Goal: Communication & Community: Answer question/provide support

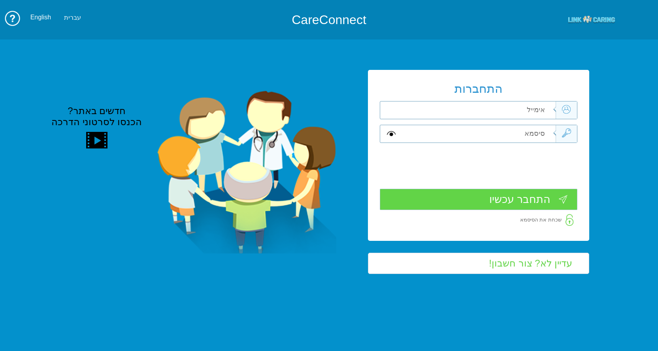
click at [533, 108] on input "text" at bounding box center [478, 110] width 156 height 17
type input "ד"
type input "[EMAIL_ADDRESS][DOMAIN_NAME]"
click at [517, 133] on input "text" at bounding box center [478, 133] width 156 height 17
type input "S"
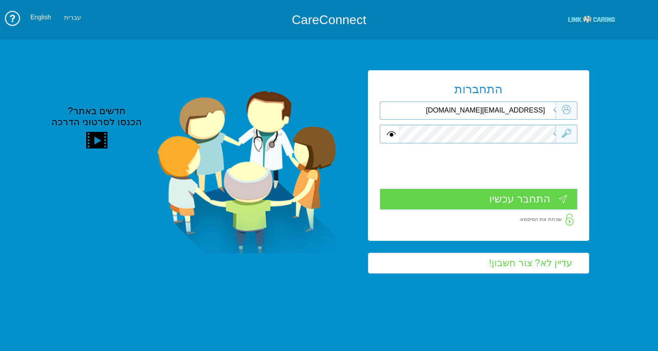
click at [523, 199] on input "התחבר עכשיו" at bounding box center [479, 199] width 198 height 21
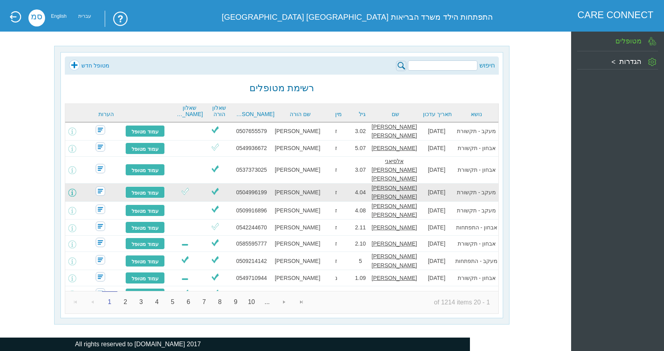
click at [76, 189] on span at bounding box center [72, 193] width 8 height 8
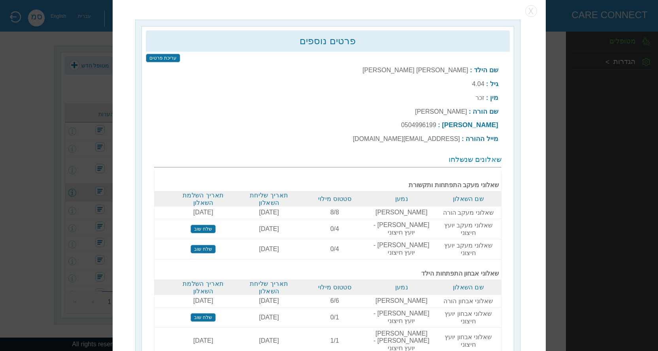
scroll to position [2, 0]
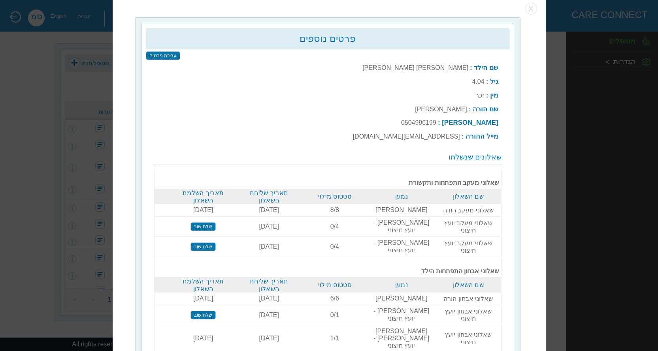
click at [210, 223] on input "שלח שוב" at bounding box center [203, 227] width 25 height 9
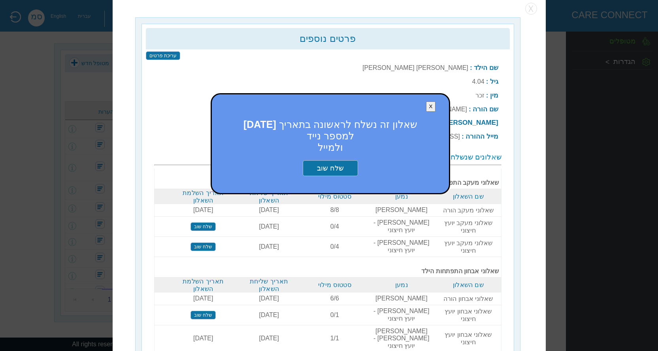
click at [340, 164] on input "שלח שוב" at bounding box center [330, 168] width 55 height 16
click at [436, 104] on button "X" at bounding box center [431, 107] width 10 height 11
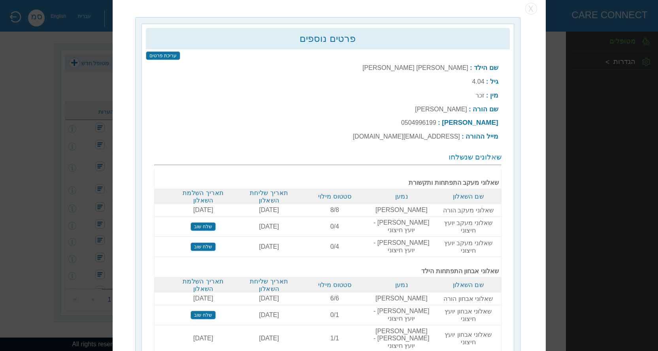
click at [162, 55] on input "עריכת פרטים" at bounding box center [162, 55] width 34 height 9
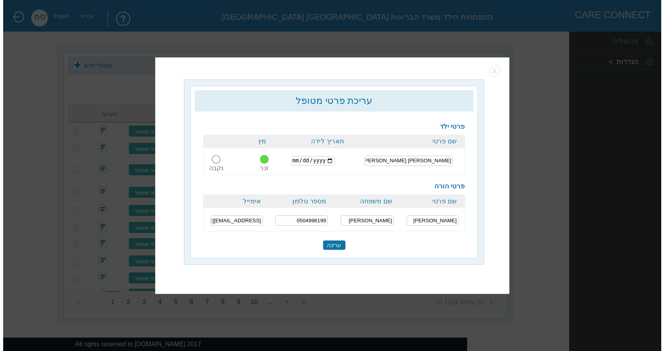
scroll to position [0, 0]
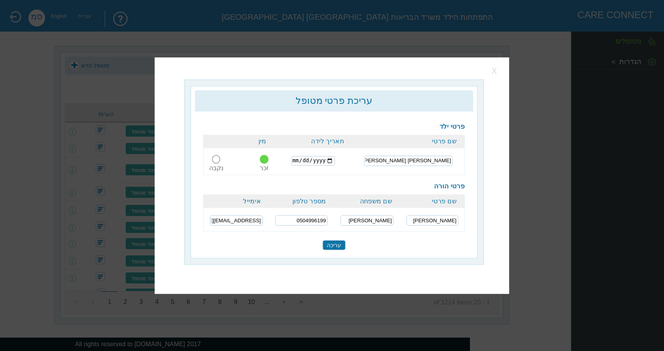
click at [494, 71] on button "button" at bounding box center [495, 71] width 12 height 12
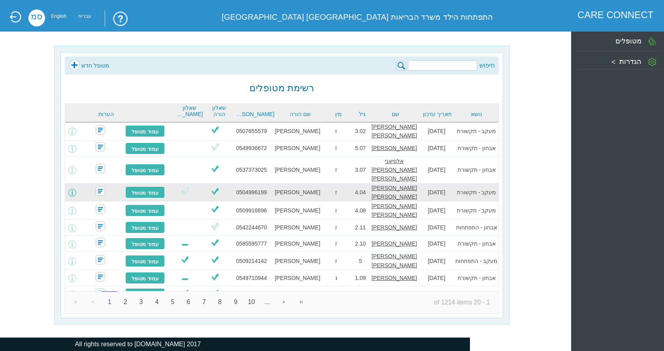
click at [76, 189] on span at bounding box center [72, 193] width 8 height 8
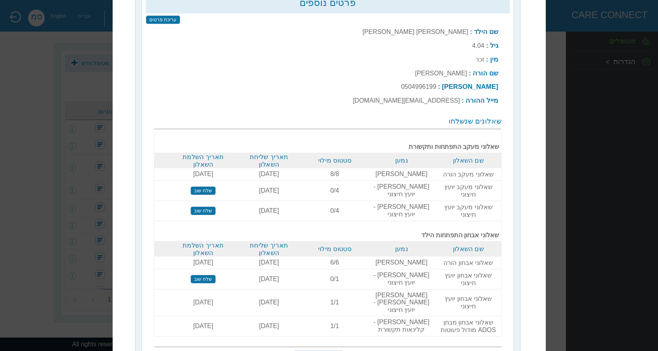
scroll to position [72, 0]
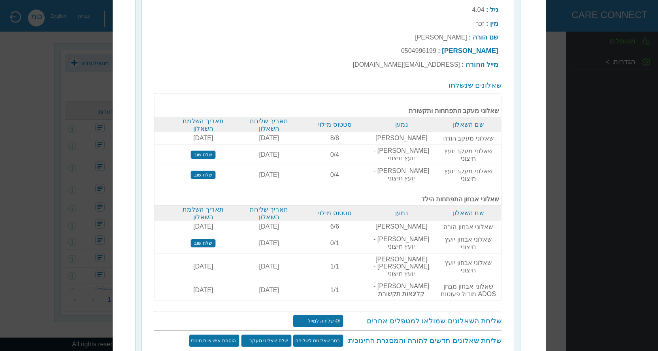
click at [330, 315] on input "@ שליחה למייל" at bounding box center [318, 321] width 51 height 13
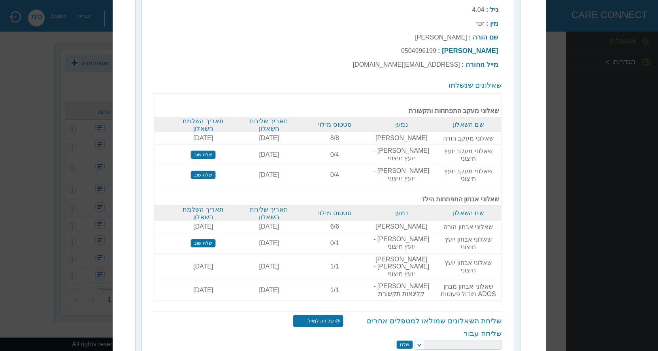
click at [420, 340] on select at bounding box center [458, 345] width 87 height 10
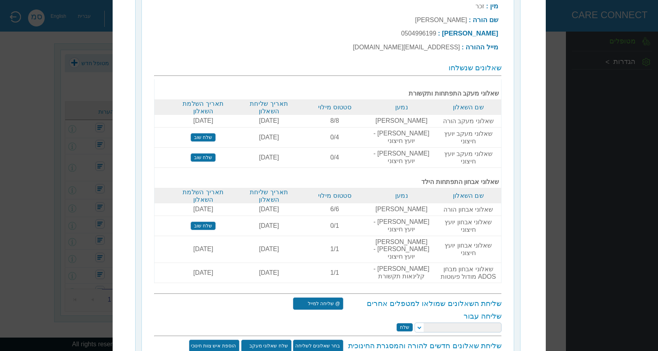
scroll to position [94, 0]
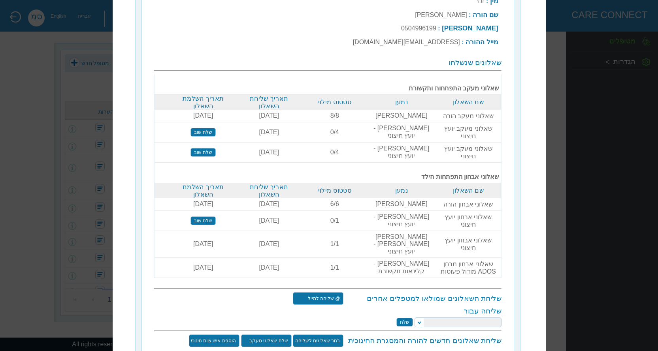
click at [419, 318] on select at bounding box center [458, 323] width 87 height 10
click at [418, 318] on select at bounding box center [458, 323] width 87 height 10
click at [420, 318] on select "הילה קרסנופולסקי יעל מאייר יאיר צדקה ורד מזרחי קרן מאייר לפידות טלי זק סמדר מוז…" at bounding box center [458, 323] width 87 height 10
select select "[EMAIL_ADDRESS][DOMAIN_NAME]"
click at [416, 318] on select "הילה קרסנופולסקי יעל מאייר יאיר צדקה ורד מזרחי קרן מאייר לפידות טלי זק סמדר מוז…" at bounding box center [458, 323] width 87 height 10
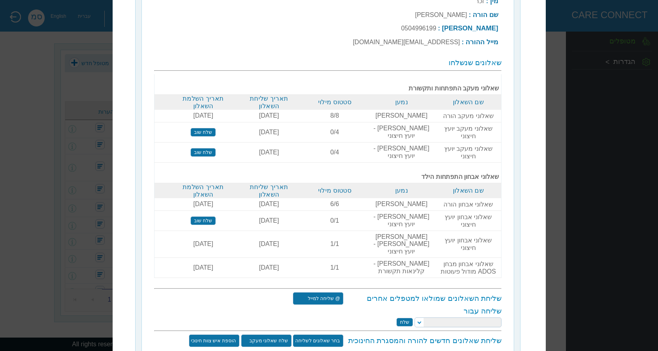
click at [407, 319] on input "שלח" at bounding box center [404, 323] width 17 height 9
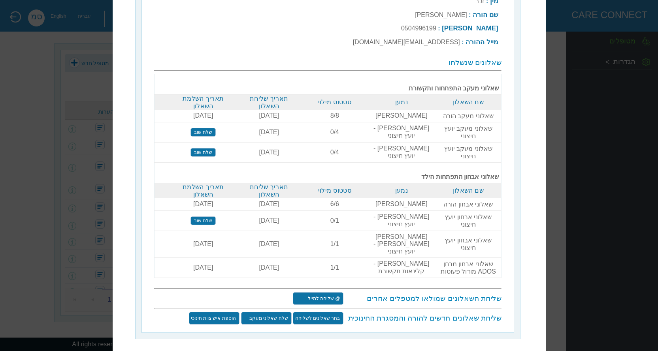
scroll to position [72, 0]
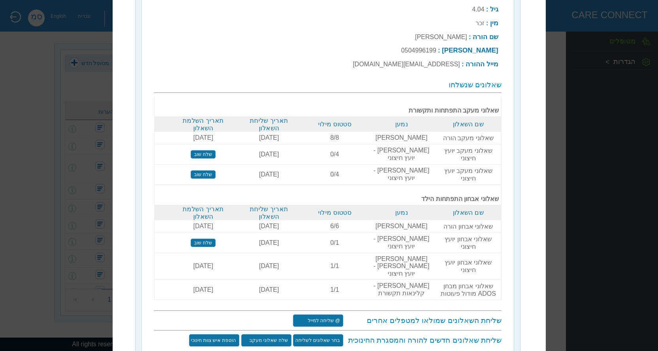
click at [223, 315] on div "שליחת השאלונים שמולאו למטפלים אחרים @ שליחה למייל שליחה עבור הילה קרסנופולסקי י…" at bounding box center [327, 331] width 347 height 32
click at [224, 334] on input "הוספת איש צוות חינוכי" at bounding box center [214, 340] width 51 height 13
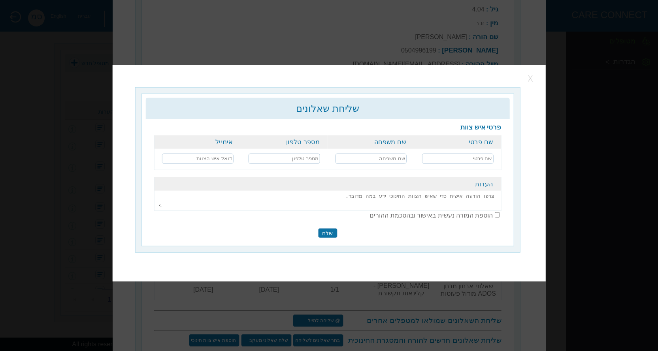
click at [528, 75] on button "button" at bounding box center [531, 79] width 12 height 12
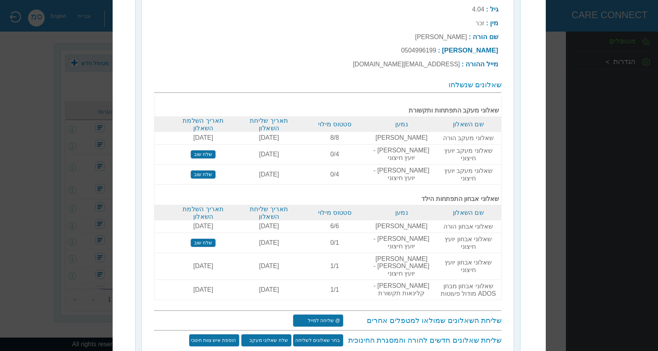
click at [215, 334] on input "הוספת איש צוות חינוכי" at bounding box center [214, 340] width 51 height 13
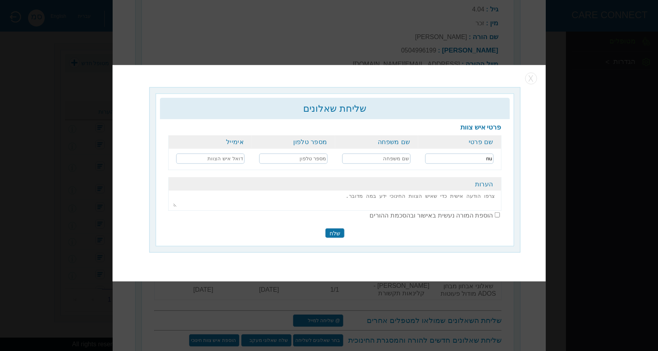
type input "n"
type input "מור"
type input "דמרי"
type input "0506399858"
click at [489, 198] on textarea at bounding box center [335, 199] width 324 height 16
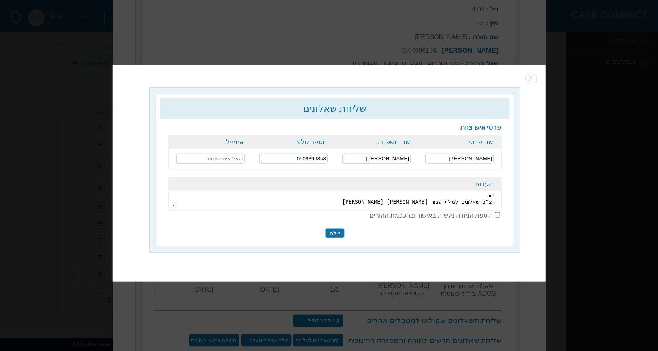
type textarea "היי רצ"ב שאלונים למילוי עבור רוזמן רום דוד"
click at [499, 215] on input "checkbox" at bounding box center [497, 215] width 5 height 5
checkbox input "true"
click at [335, 234] on input "שלח" at bounding box center [334, 233] width 19 height 10
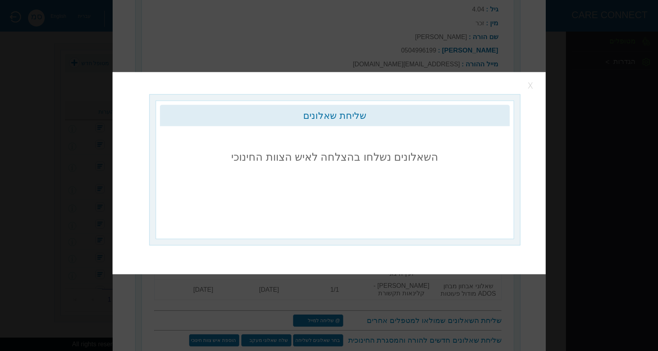
click at [532, 83] on button "button" at bounding box center [531, 86] width 12 height 12
